Goal: Information Seeking & Learning: Understand process/instructions

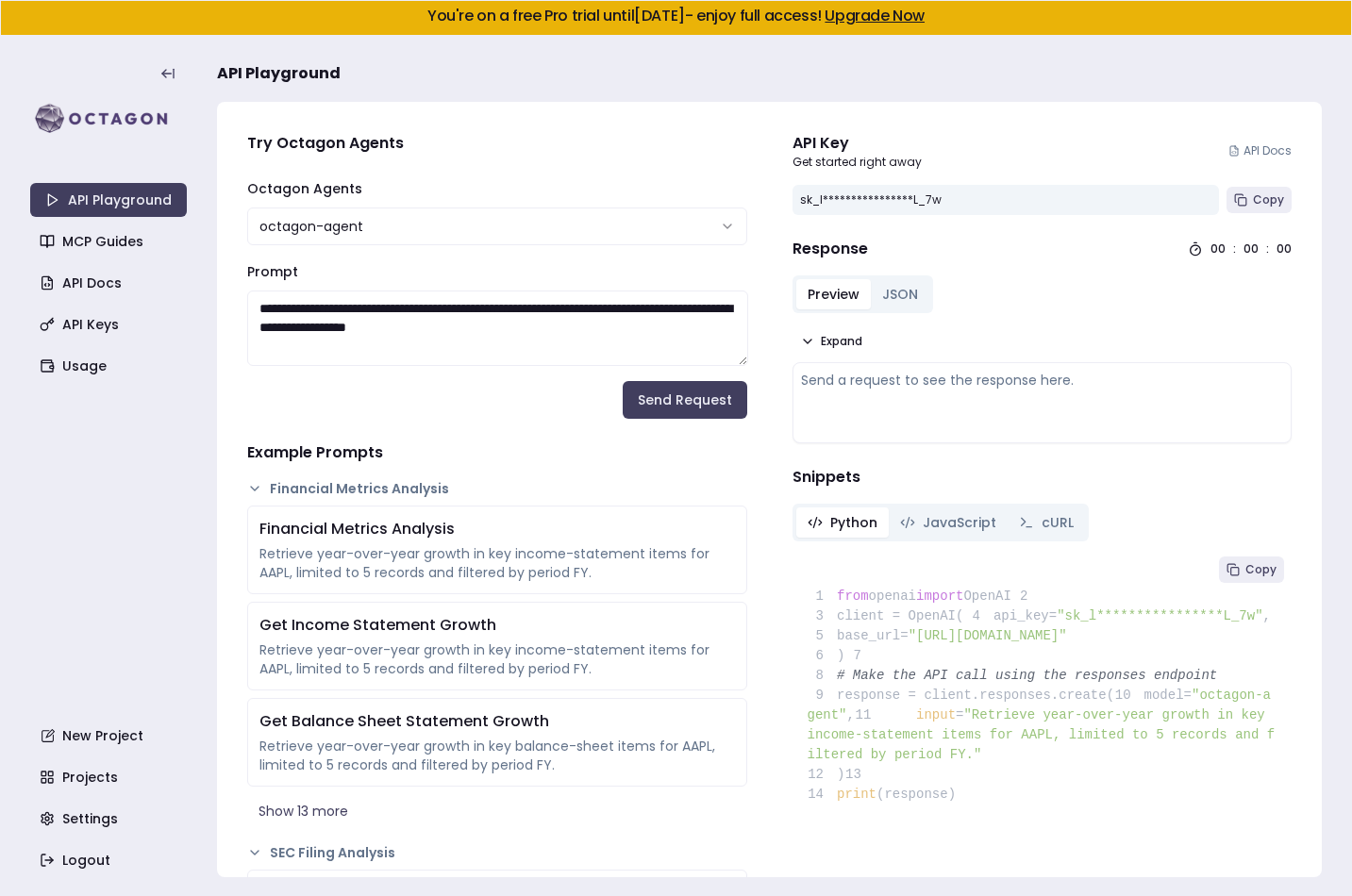
click at [734, 222] on html "**********" at bounding box center [676, 448] width 1352 height 896
click at [593, 143] on html "**********" at bounding box center [676, 448] width 1352 height 896
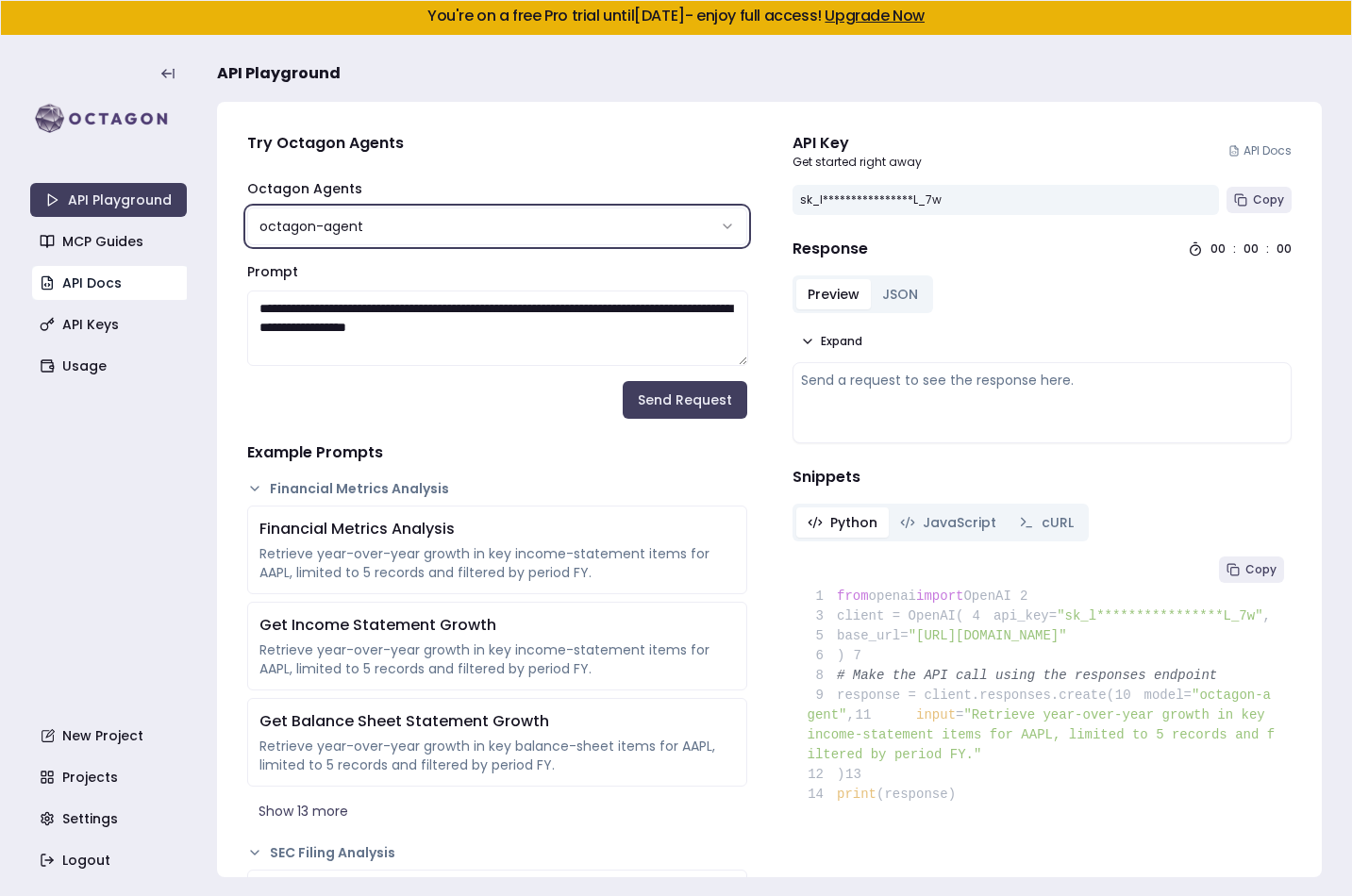
click at [104, 287] on link "API Docs" at bounding box center [110, 282] width 157 height 34
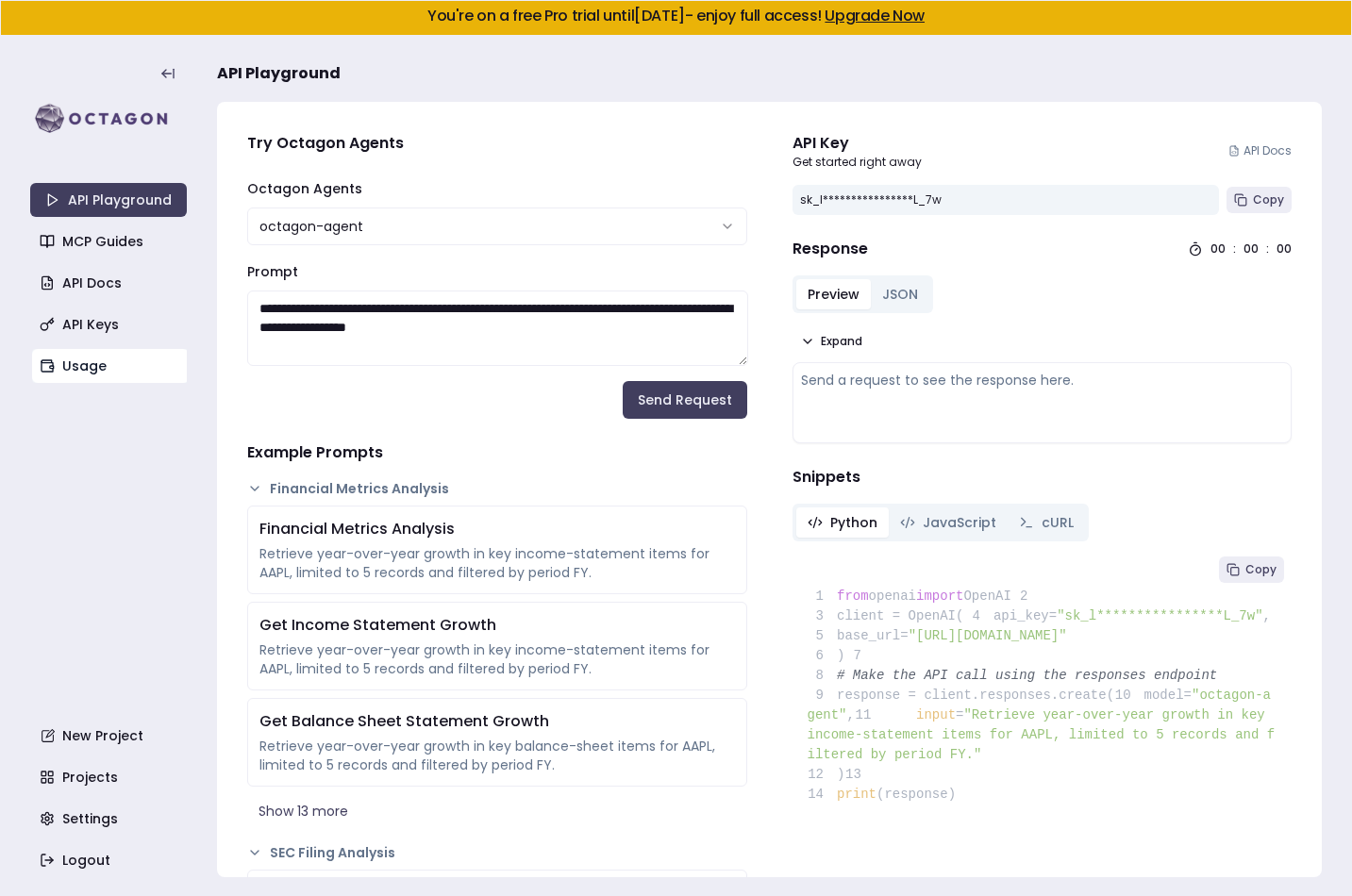
click at [75, 362] on link "Usage" at bounding box center [110, 365] width 157 height 34
